Goal: Information Seeking & Learning: Learn about a topic

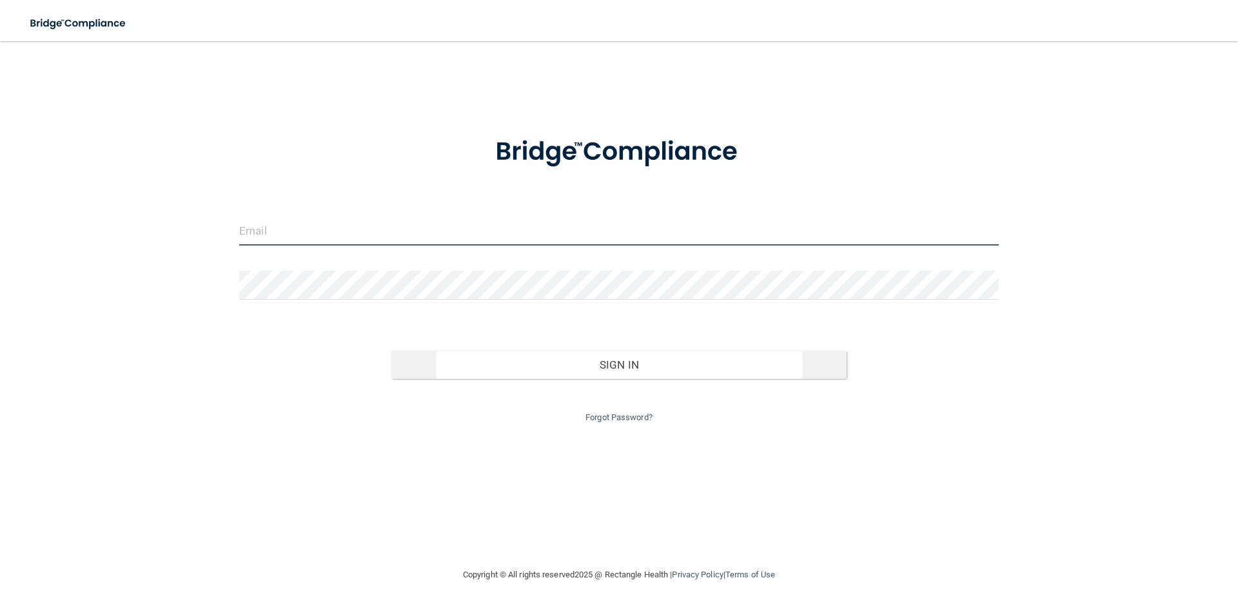
type input "[EMAIL_ADDRESS][DOMAIN_NAME]"
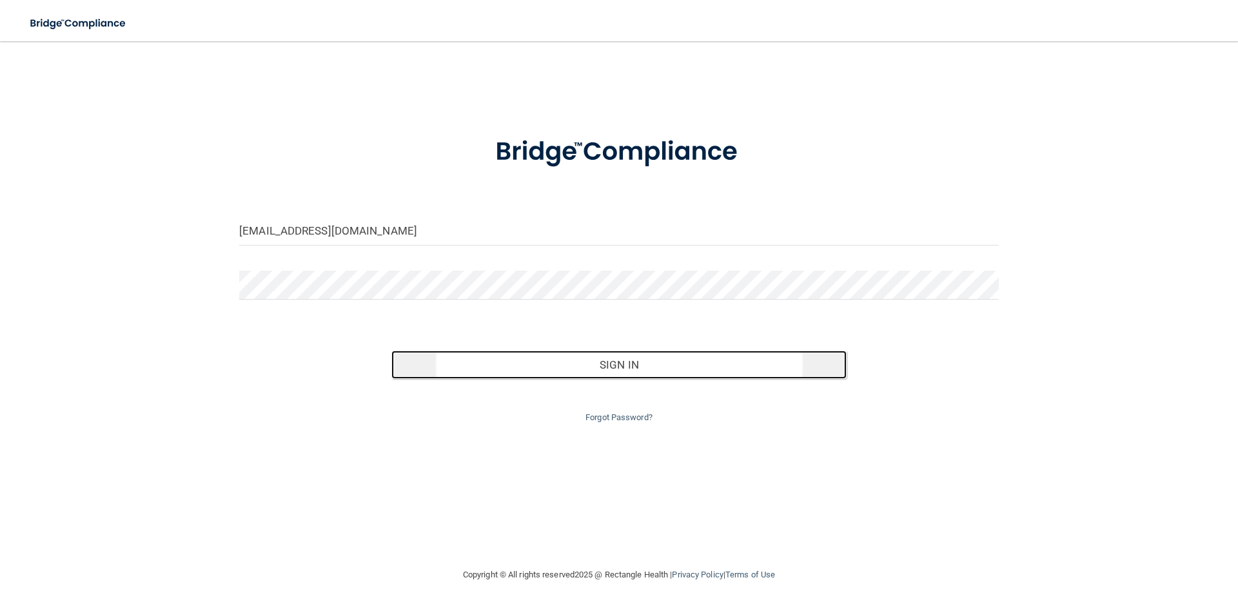
click at [609, 361] on button "Sign In" at bounding box center [619, 365] width 456 height 28
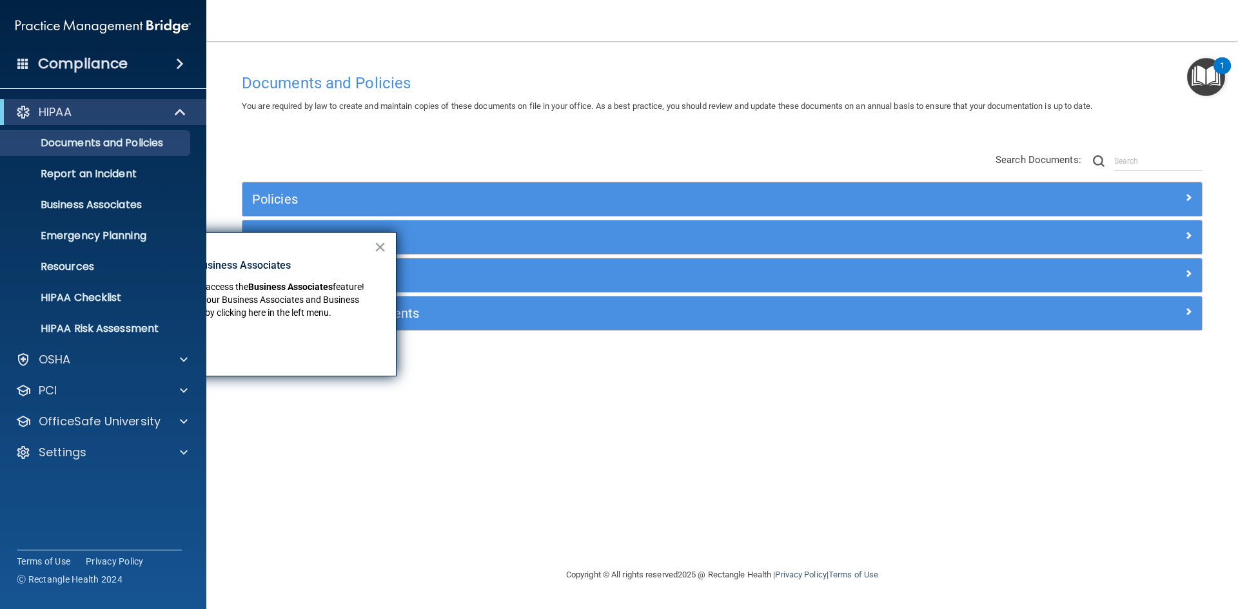
click at [817, 419] on div "Documents and Policies You are required by law to create and maintain copies of…" at bounding box center [722, 317] width 980 height 500
click at [380, 242] on button "×" at bounding box center [380, 247] width 12 height 21
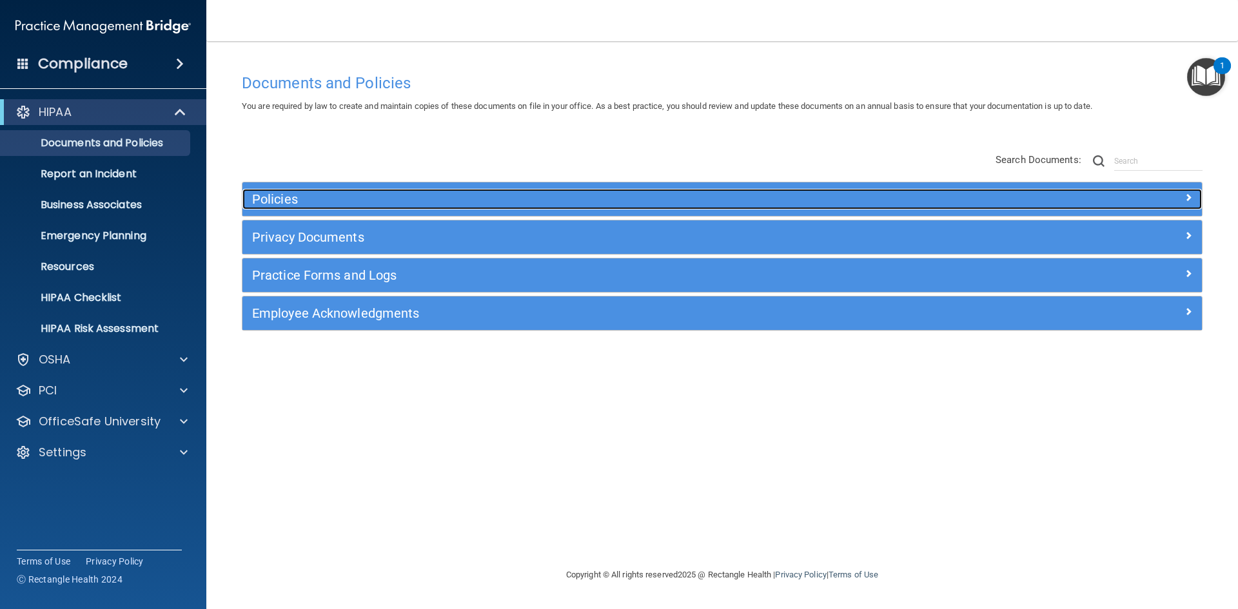
click at [286, 199] on h5 "Policies" at bounding box center [602, 199] width 700 height 14
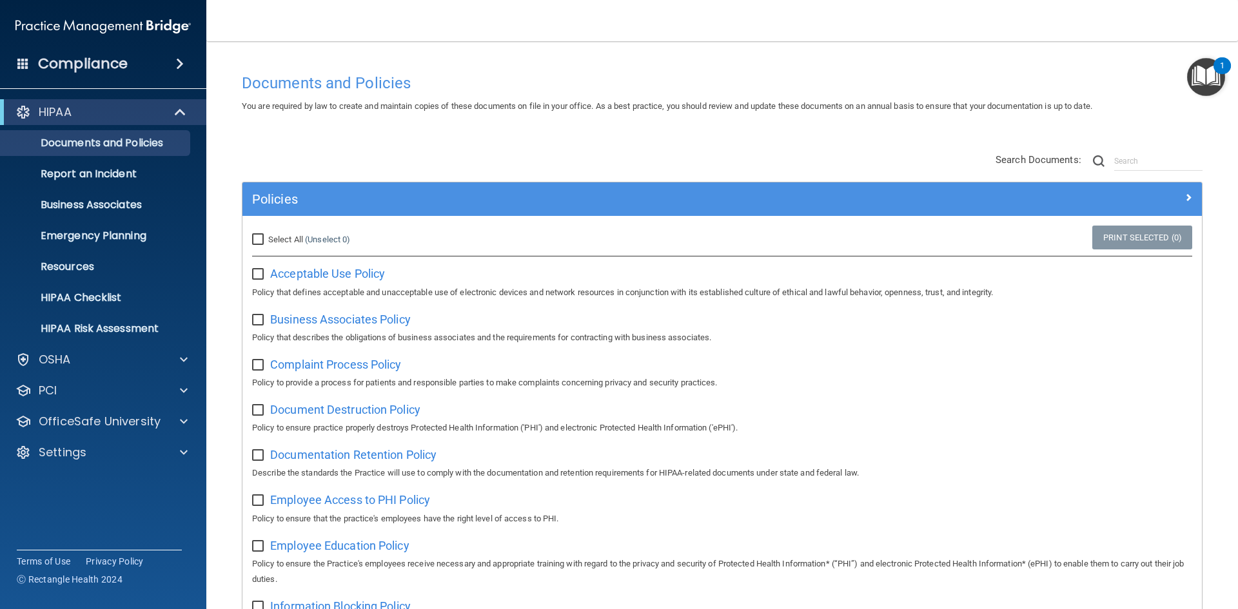
click at [103, 424] on p "OfficeSafe University" at bounding box center [100, 421] width 122 height 15
click at [92, 448] on p "HIPAA Training" at bounding box center [61, 452] width 106 height 13
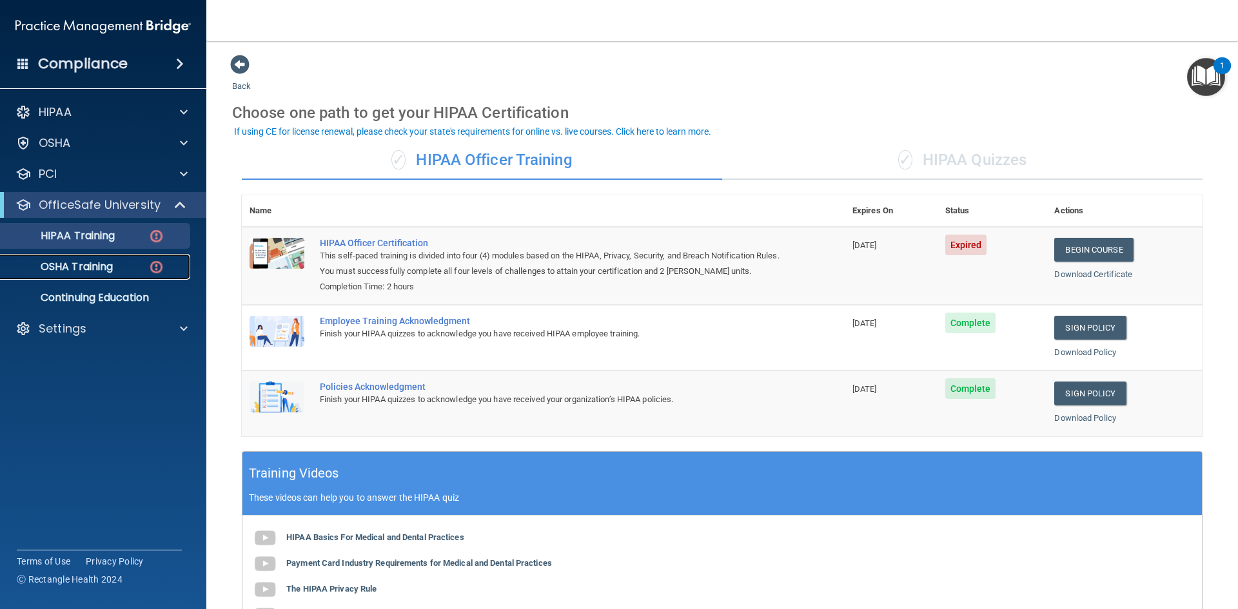
click at [90, 267] on p "OSHA Training" at bounding box center [60, 267] width 104 height 13
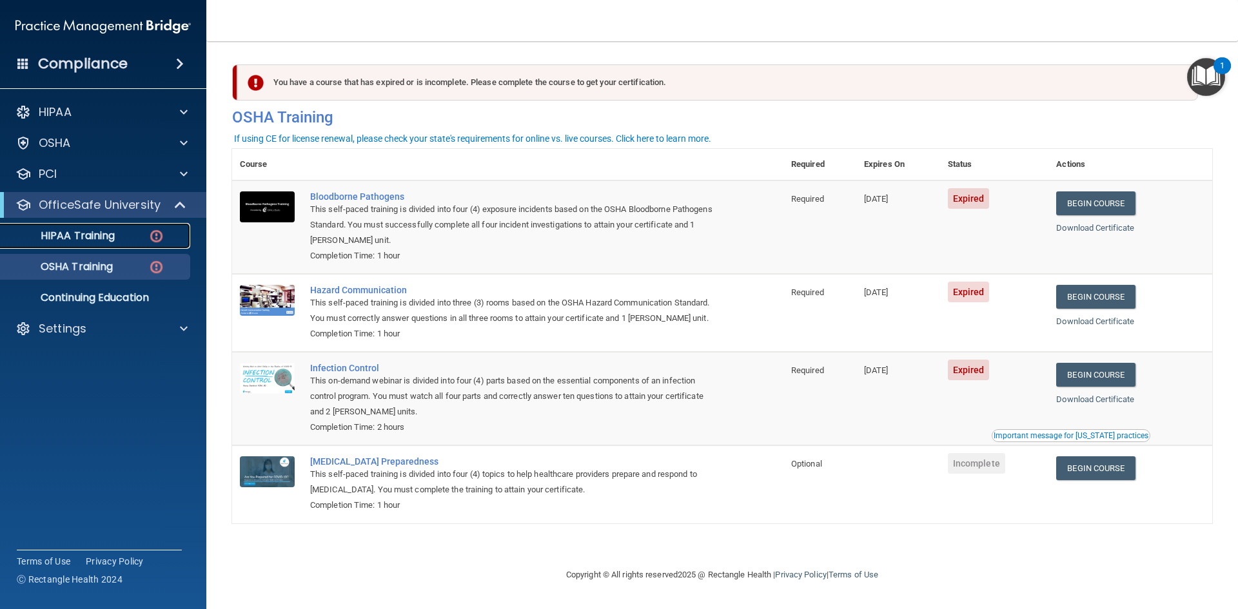
click at [86, 231] on p "HIPAA Training" at bounding box center [61, 236] width 106 height 13
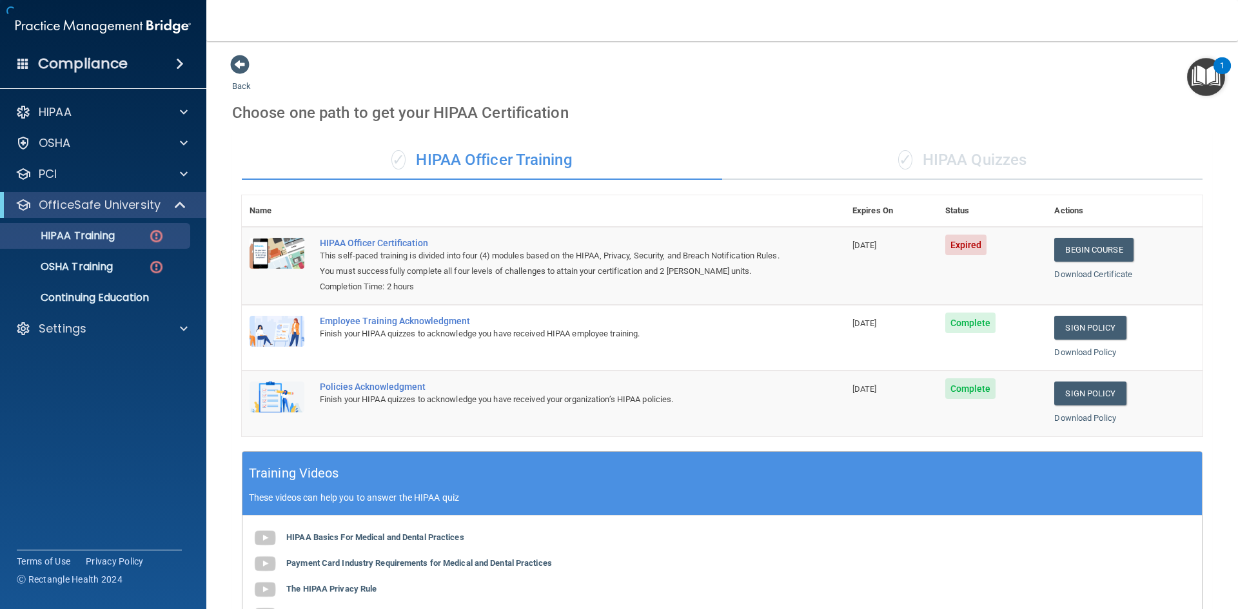
click at [264, 27] on nav "Toggle navigation Nancy Mullin mullinn@bracesaregood.com Manage My Enterprise O…" at bounding box center [722, 20] width 1032 height 41
